Goal: Transaction & Acquisition: Purchase product/service

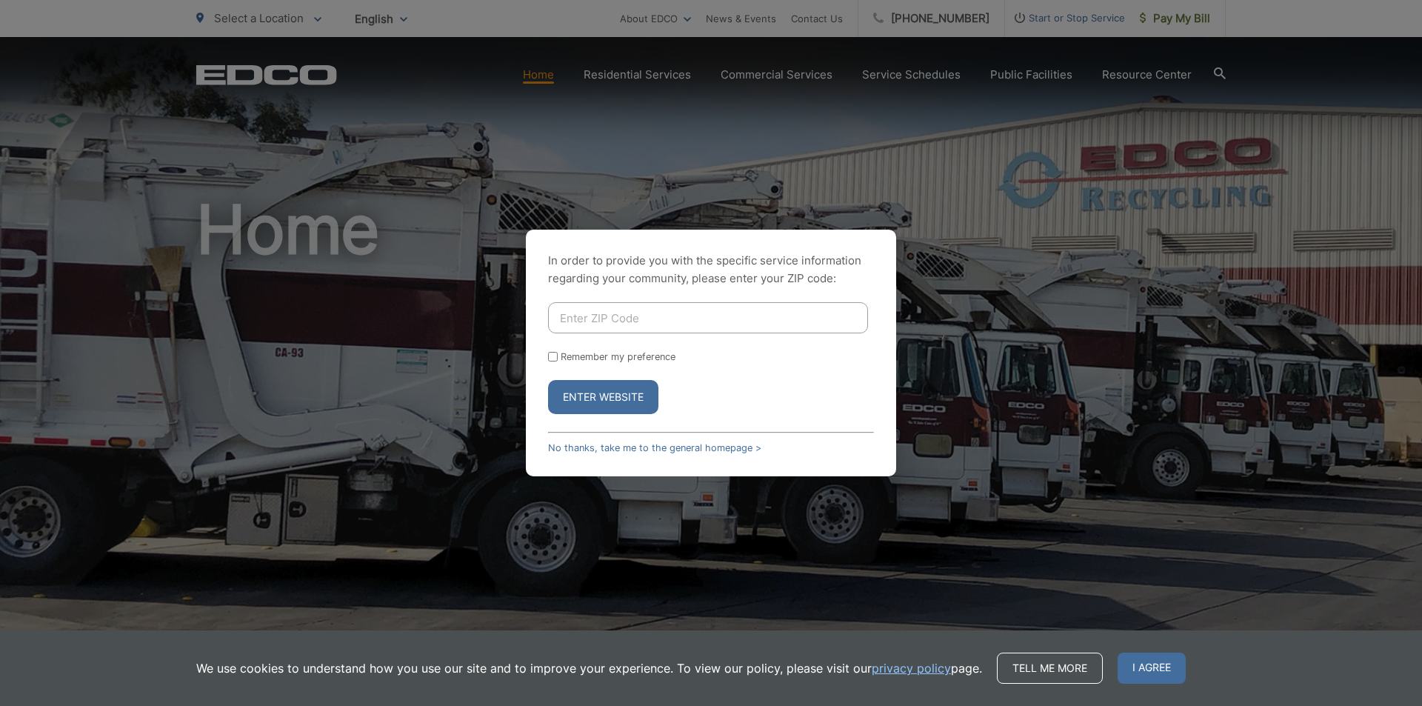
click at [659, 321] on input "Enter ZIP Code" at bounding box center [708, 317] width 320 height 31
type input "91977"
click at [548, 380] on button "Enter Website" at bounding box center [603, 397] width 110 height 34
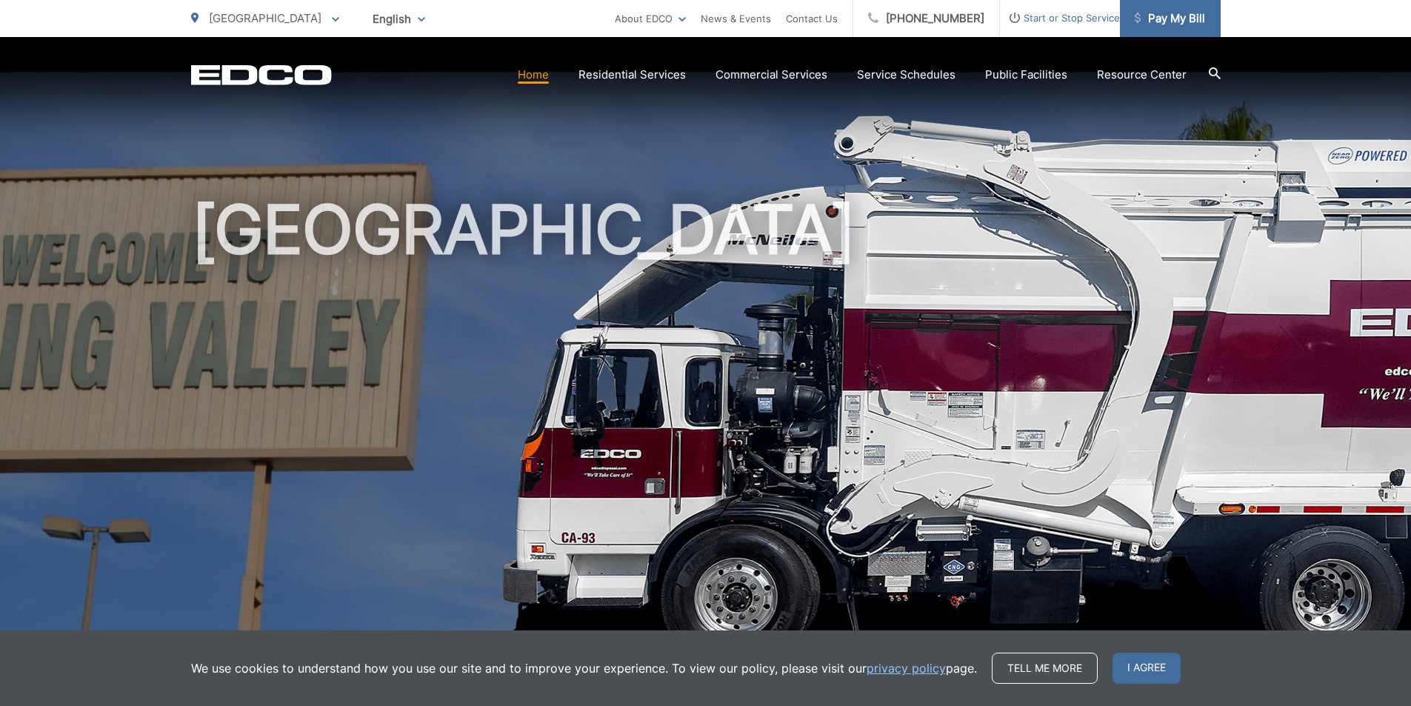
click at [1165, 21] on span "Pay My Bill" at bounding box center [1170, 19] width 70 height 18
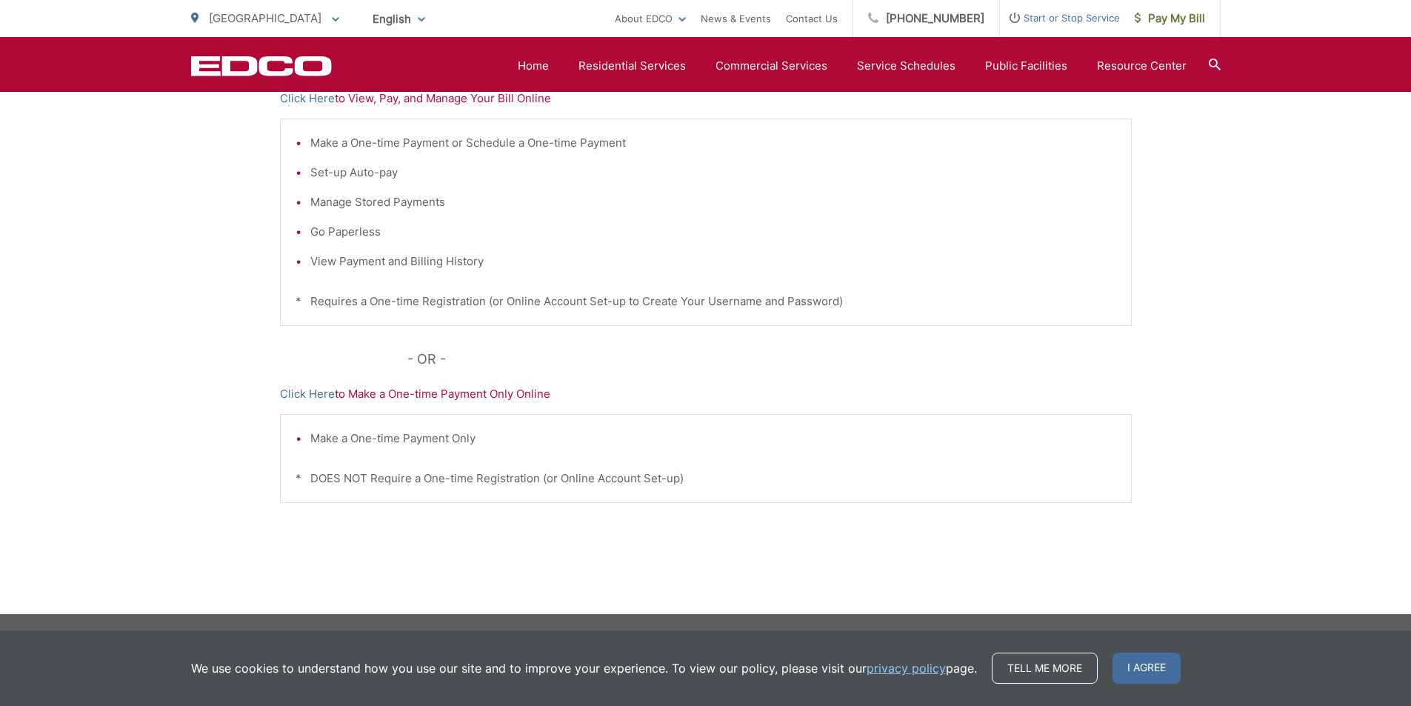
scroll to position [249, 0]
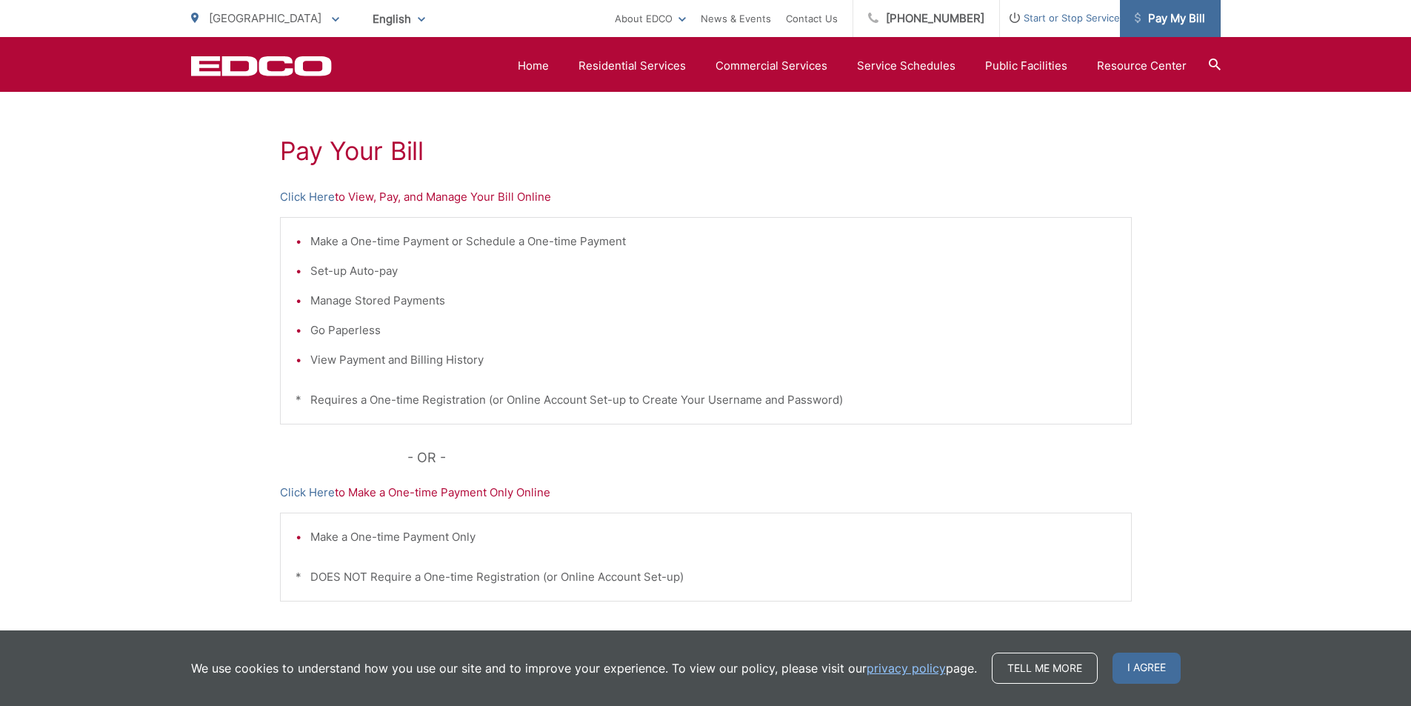
click at [1158, 13] on span "Pay My Bill" at bounding box center [1170, 19] width 70 height 18
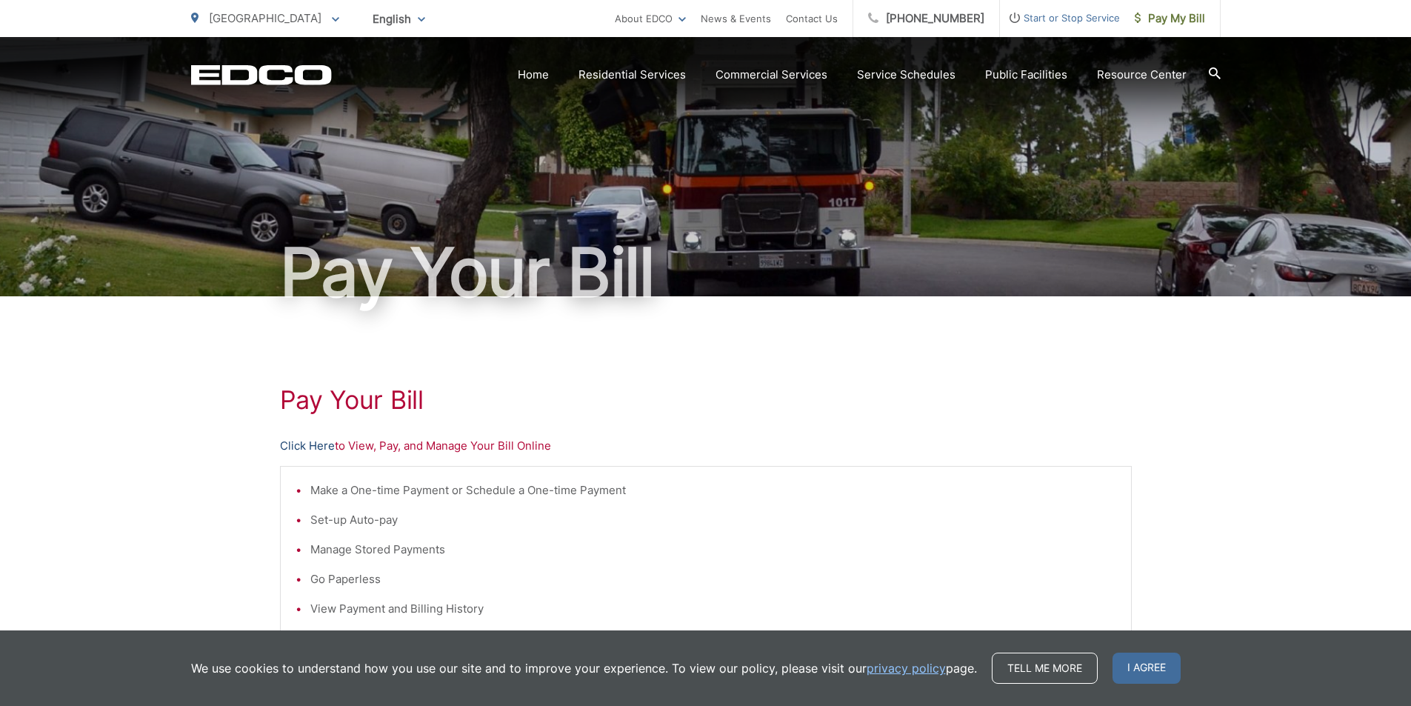
click at [316, 443] on link "Click Here" at bounding box center [307, 446] width 55 height 18
